Goal: Information Seeking & Learning: Learn about a topic

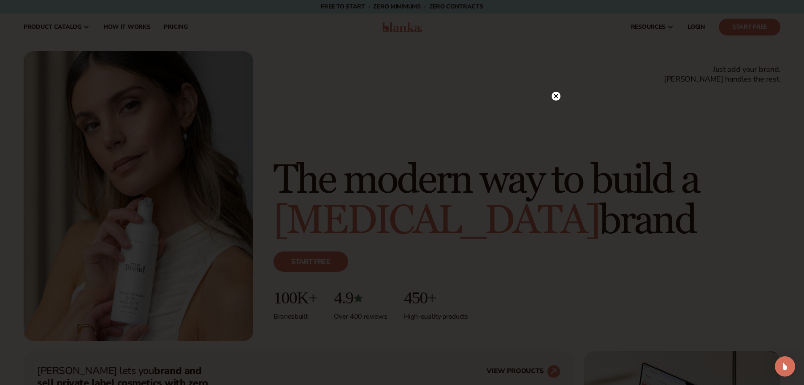
click at [556, 96] on icon at bounding box center [556, 96] width 4 height 4
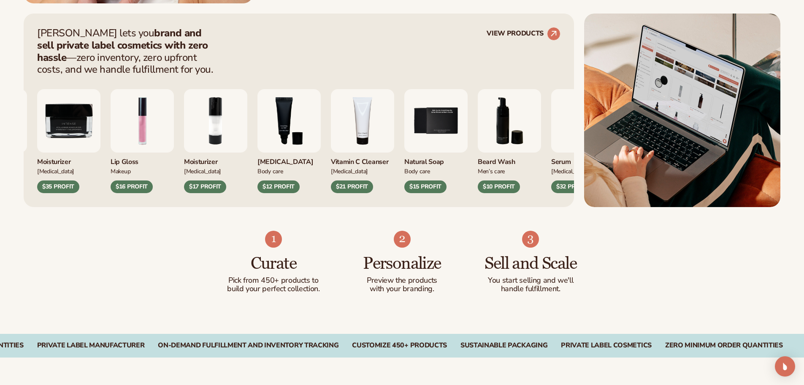
scroll to position [342, 0]
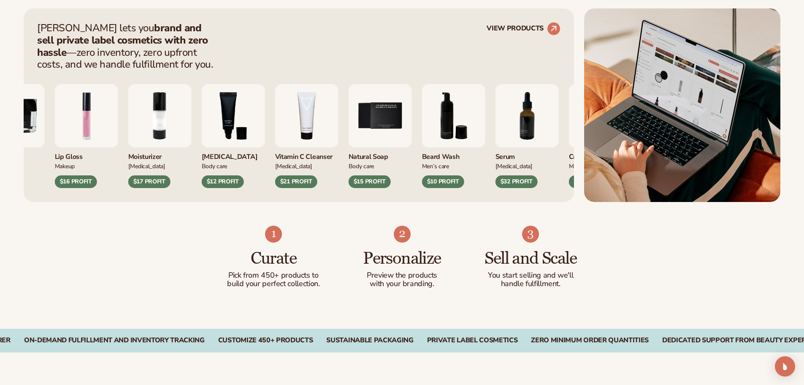
click at [511, 128] on img "7 / 9" at bounding box center [527, 115] width 63 height 63
click at [549, 30] on circle at bounding box center [554, 28] width 19 height 19
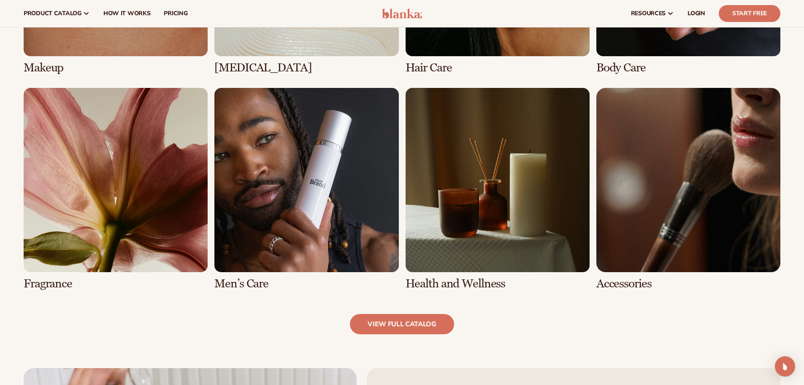
scroll to position [733, 0]
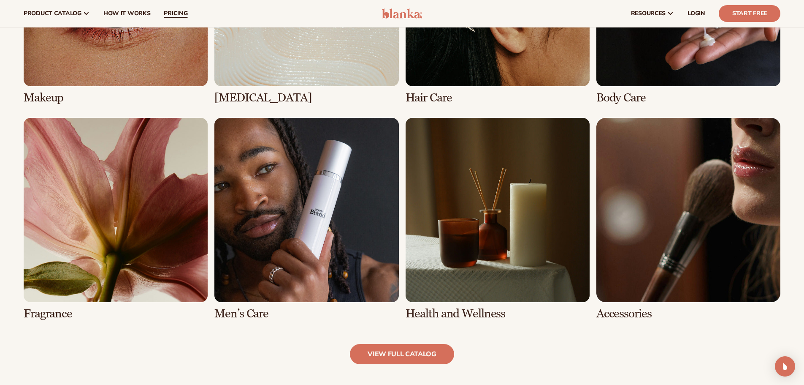
click at [179, 13] on span "pricing" at bounding box center [176, 13] width 24 height 7
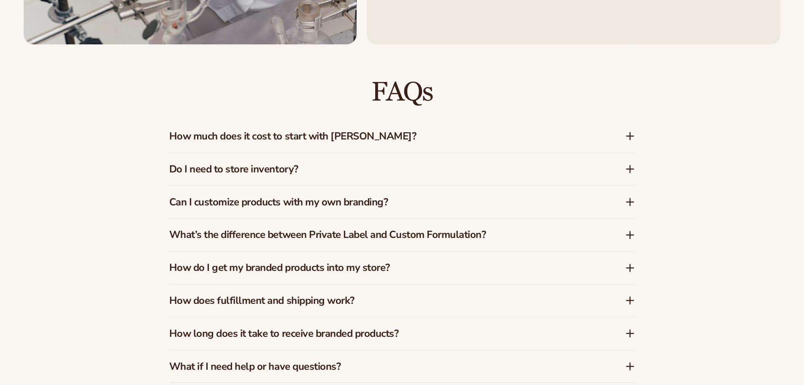
scroll to position [819, 0]
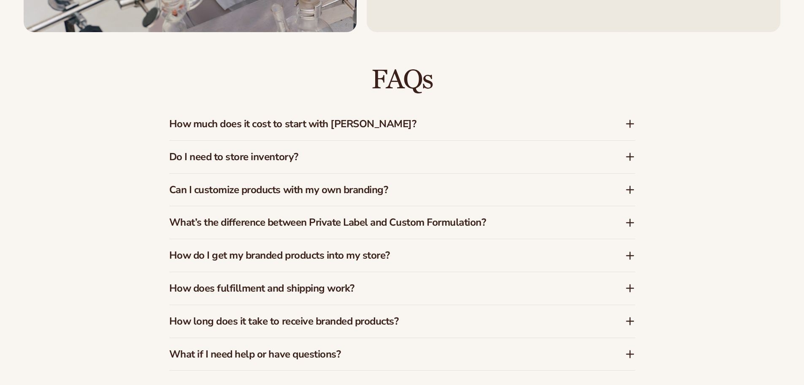
click at [630, 123] on icon at bounding box center [630, 123] width 0 height 7
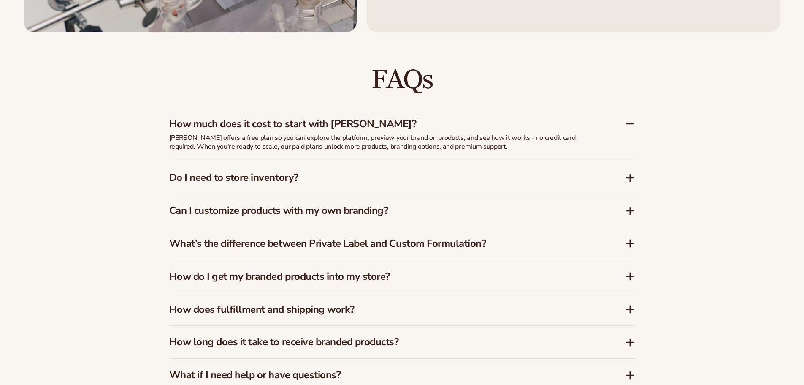
click at [629, 178] on icon at bounding box center [630, 178] width 7 height 0
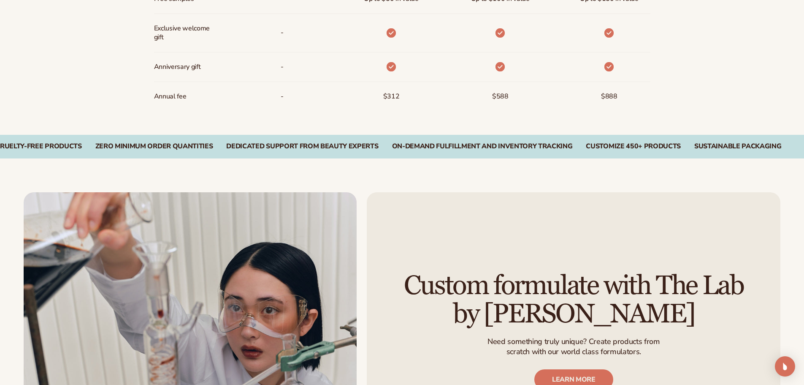
scroll to position [1318, 0]
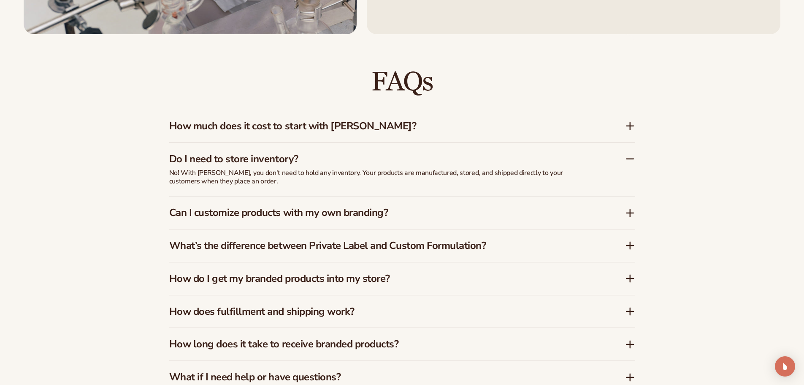
click at [631, 213] on icon at bounding box center [630, 213] width 7 height 0
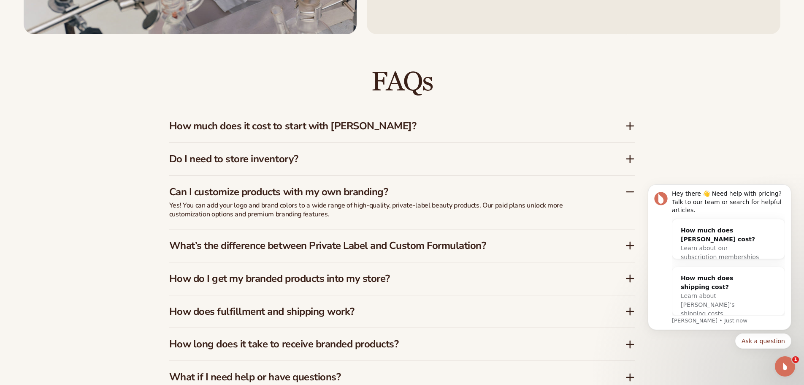
scroll to position [0, 0]
click at [790, 188] on icon "Dismiss notification" at bounding box center [788, 186] width 3 height 3
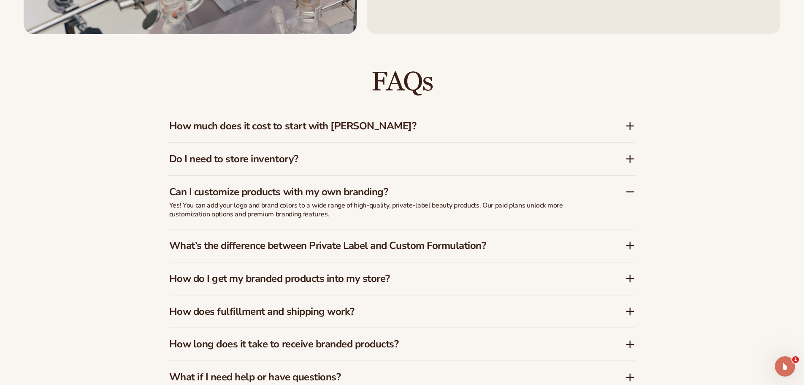
click at [629, 245] on icon at bounding box center [630, 245] width 10 height 10
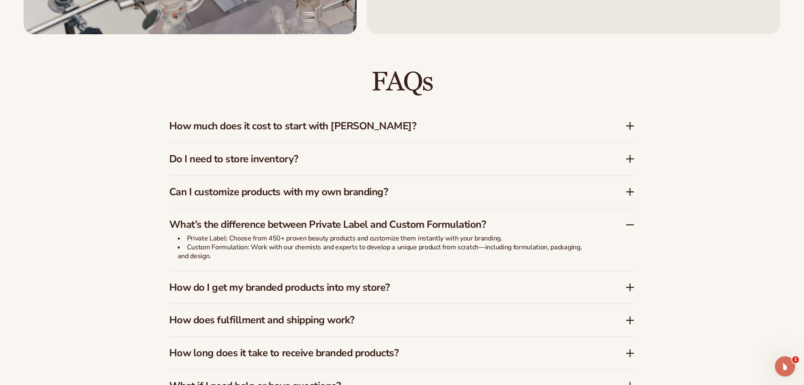
click at [630, 287] on icon at bounding box center [630, 287] width 7 height 0
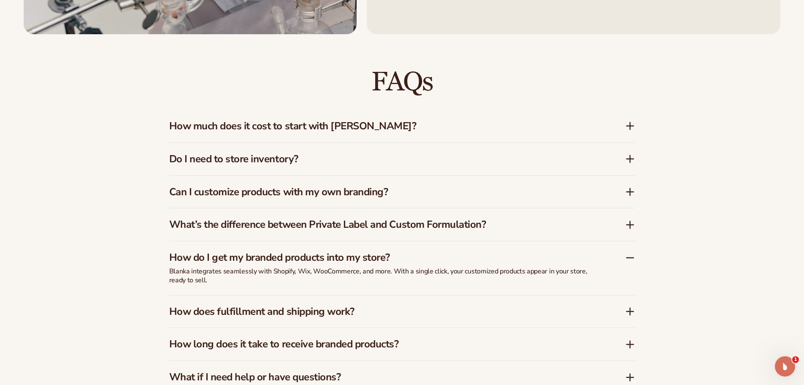
click at [629, 313] on icon at bounding box center [630, 311] width 10 height 10
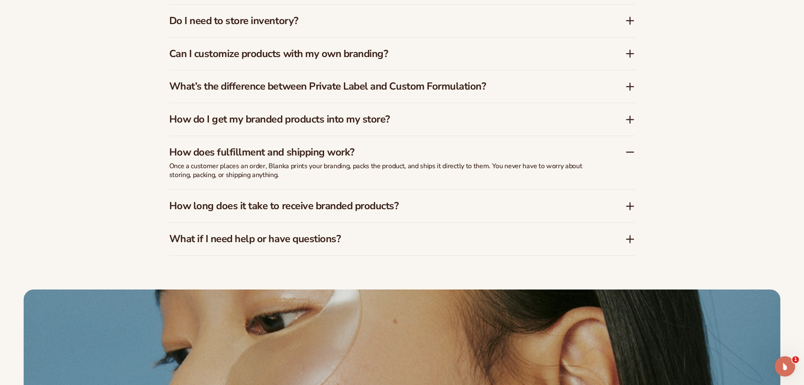
scroll to position [1468, 0]
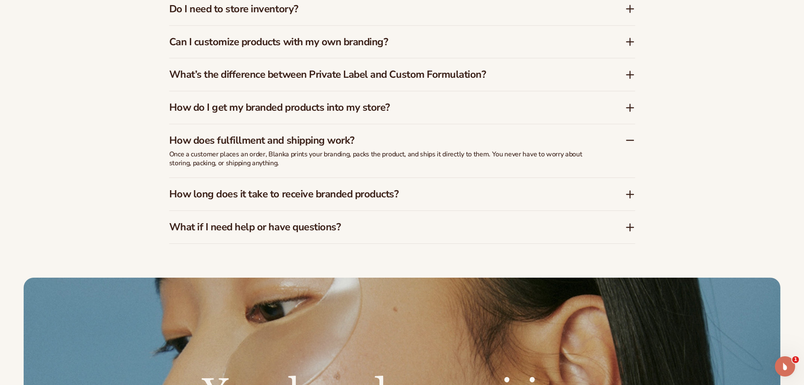
click at [631, 194] on icon at bounding box center [630, 194] width 7 height 0
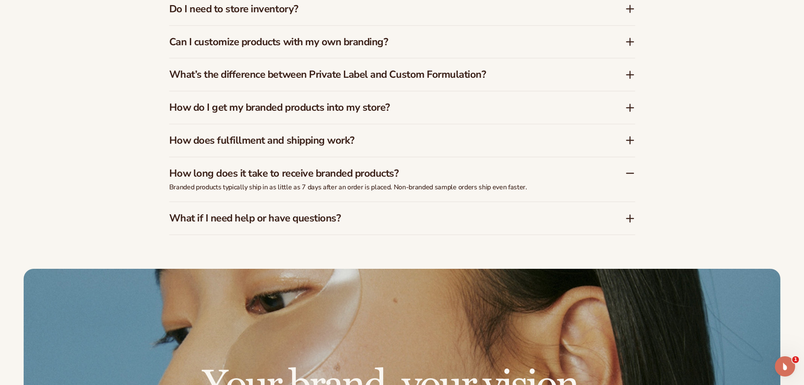
click at [632, 219] on icon at bounding box center [630, 218] width 10 height 10
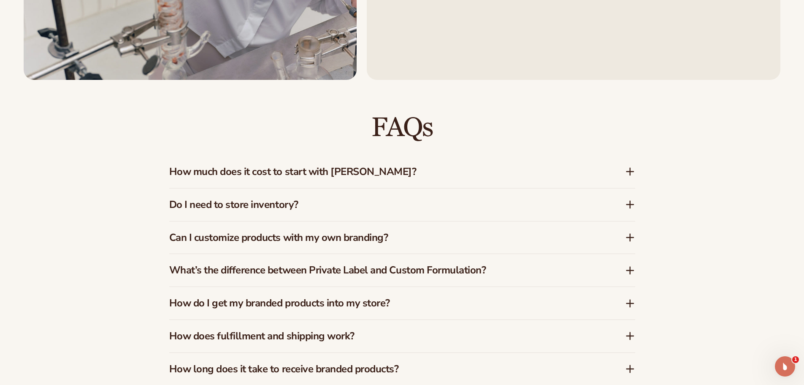
scroll to position [1342, 0]
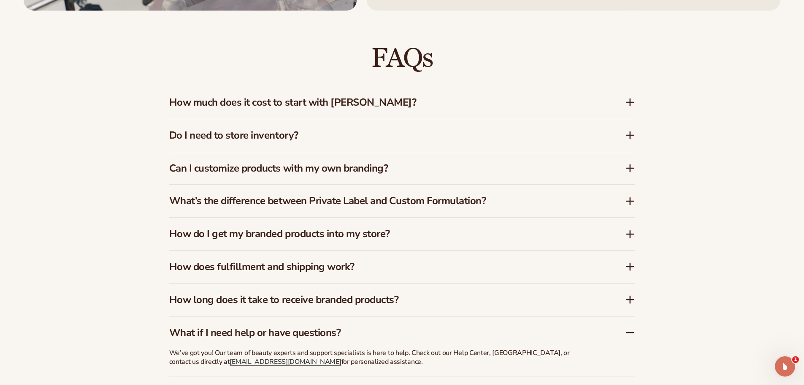
click at [630, 167] on icon at bounding box center [630, 168] width 0 height 7
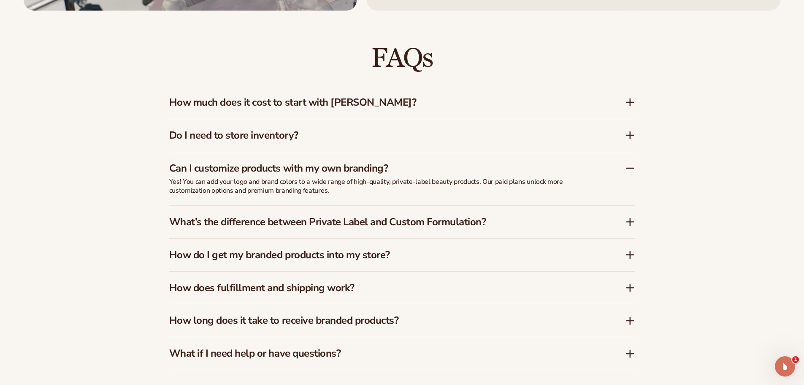
click at [632, 253] on icon at bounding box center [630, 254] width 10 height 10
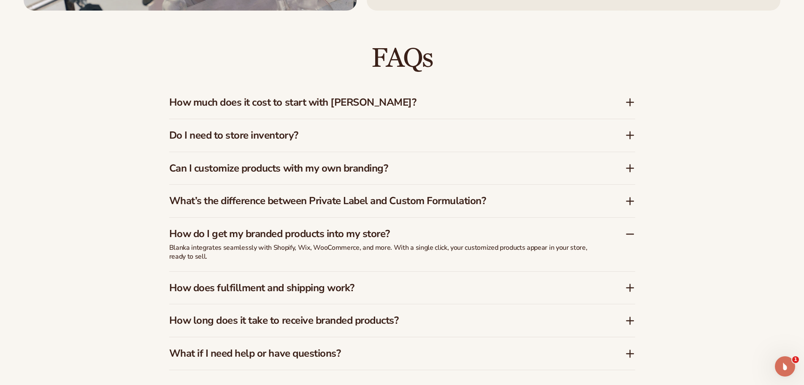
click at [629, 287] on icon at bounding box center [630, 287] width 7 height 0
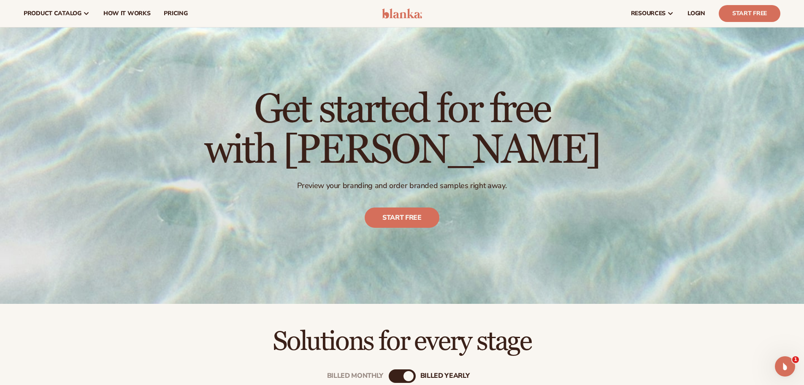
scroll to position [0, 0]
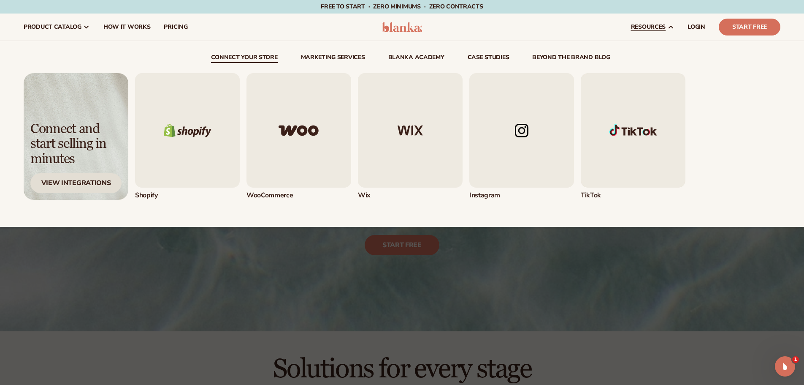
click at [106, 184] on div "View Integrations" at bounding box center [75, 183] width 91 height 20
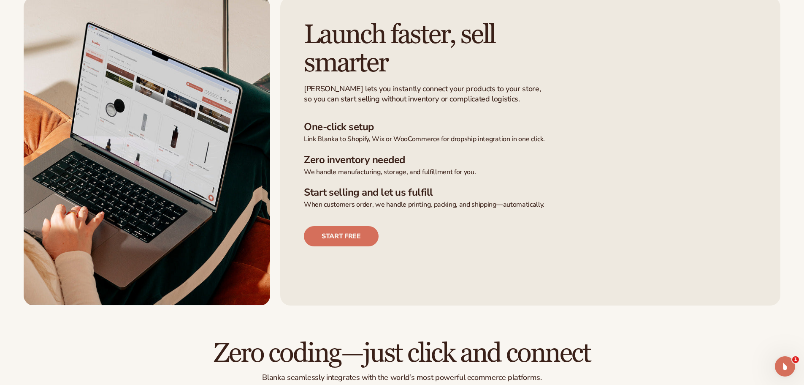
scroll to position [253, 0]
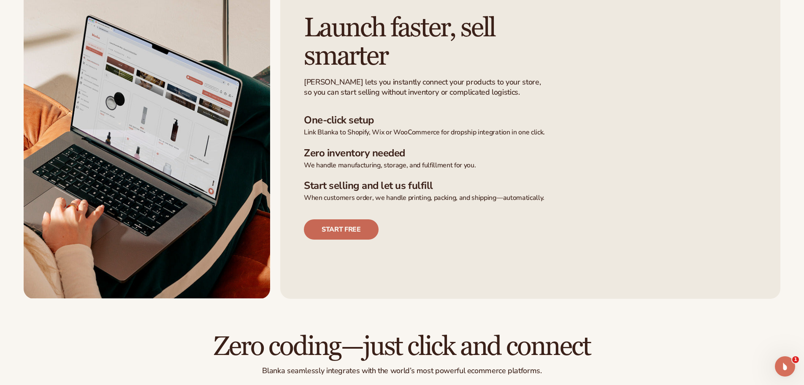
click at [362, 229] on link "Start free" at bounding box center [341, 229] width 75 height 20
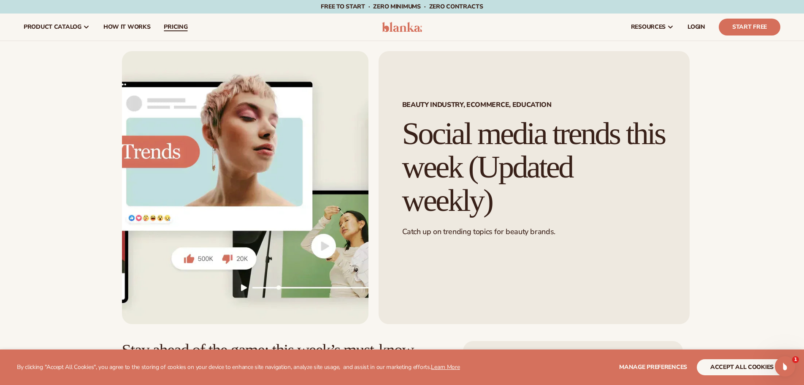
click at [179, 27] on span "pricing" at bounding box center [176, 27] width 24 height 7
